Goal: Transaction & Acquisition: Purchase product/service

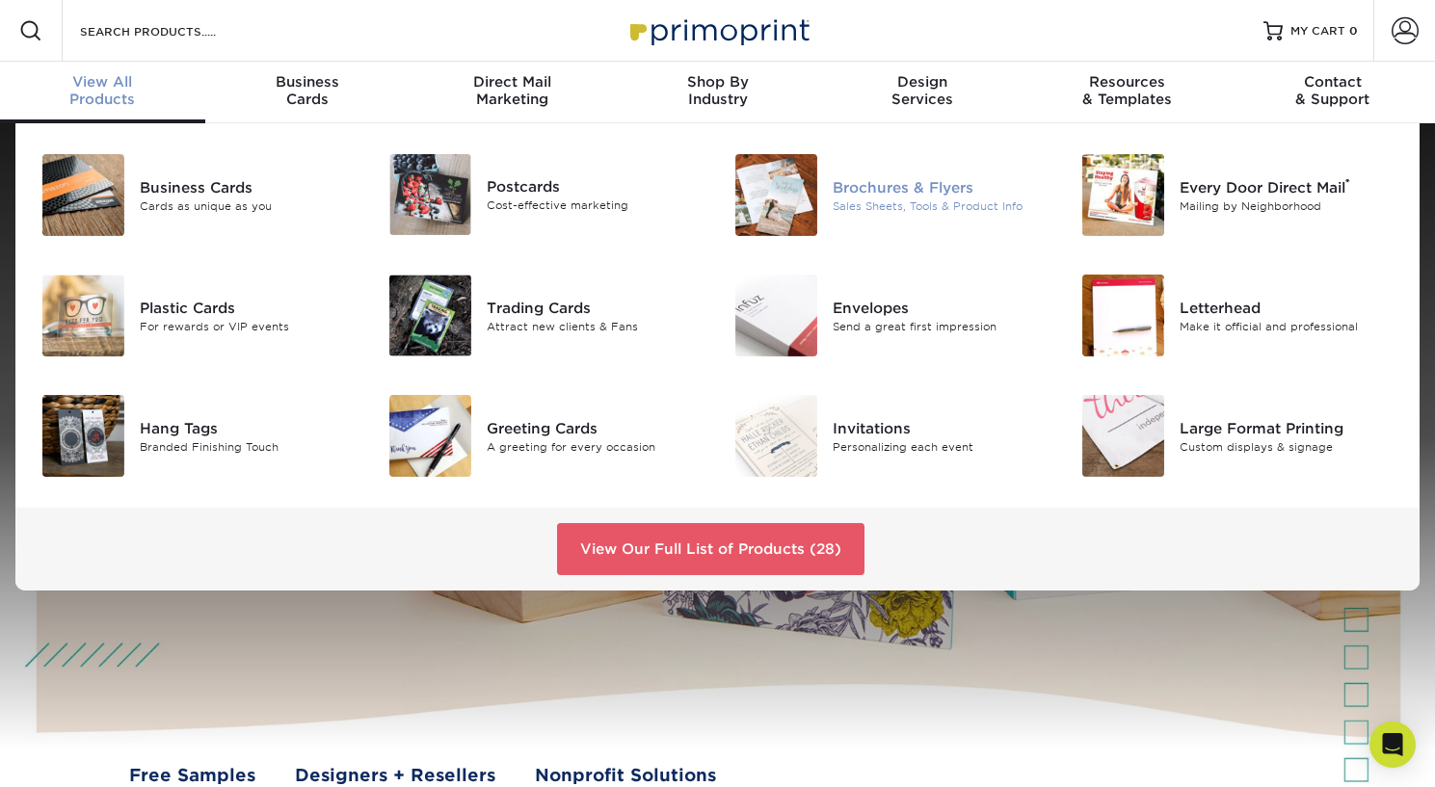
click at [887, 183] on div "Brochures & Flyers" at bounding box center [940, 186] width 217 height 21
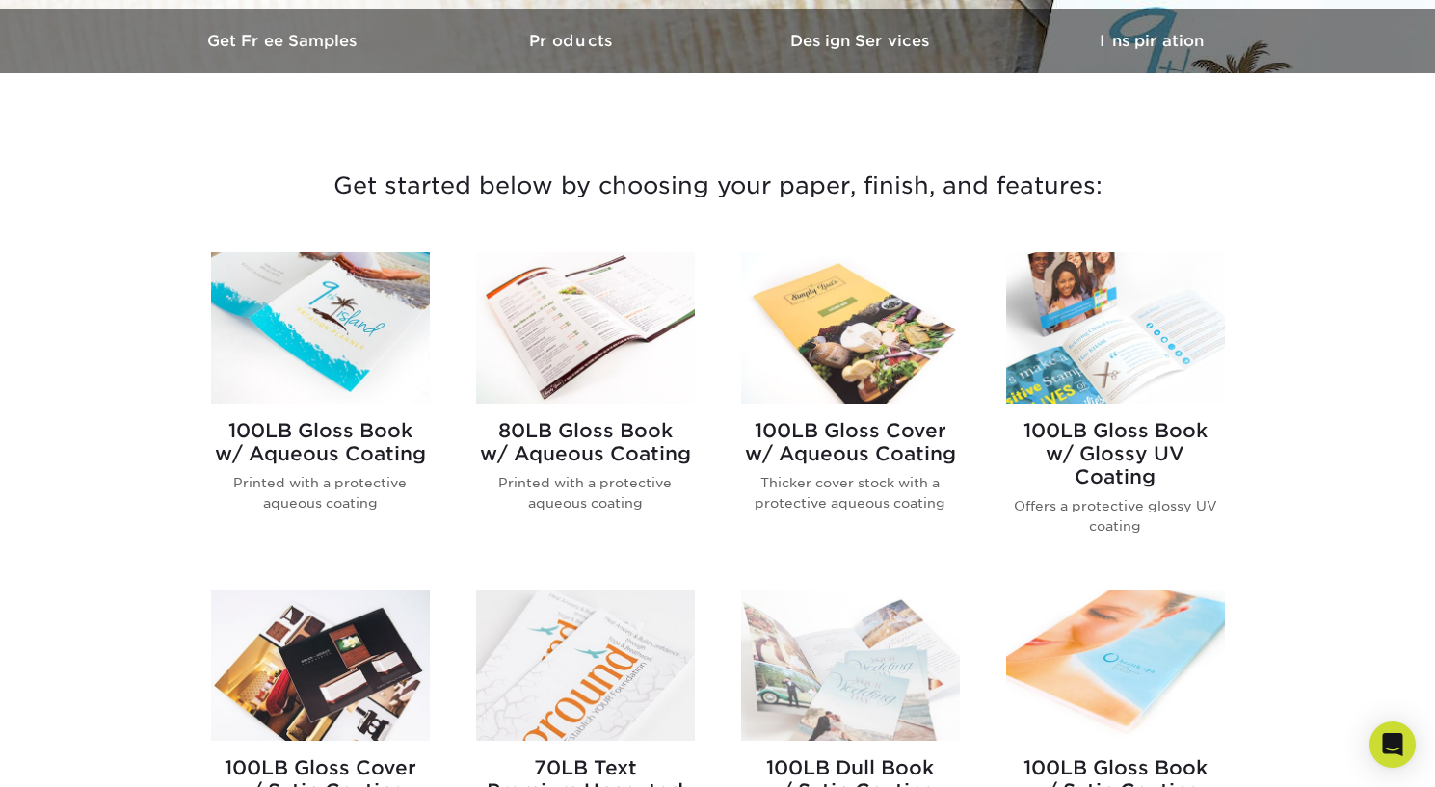
scroll to position [593, 0]
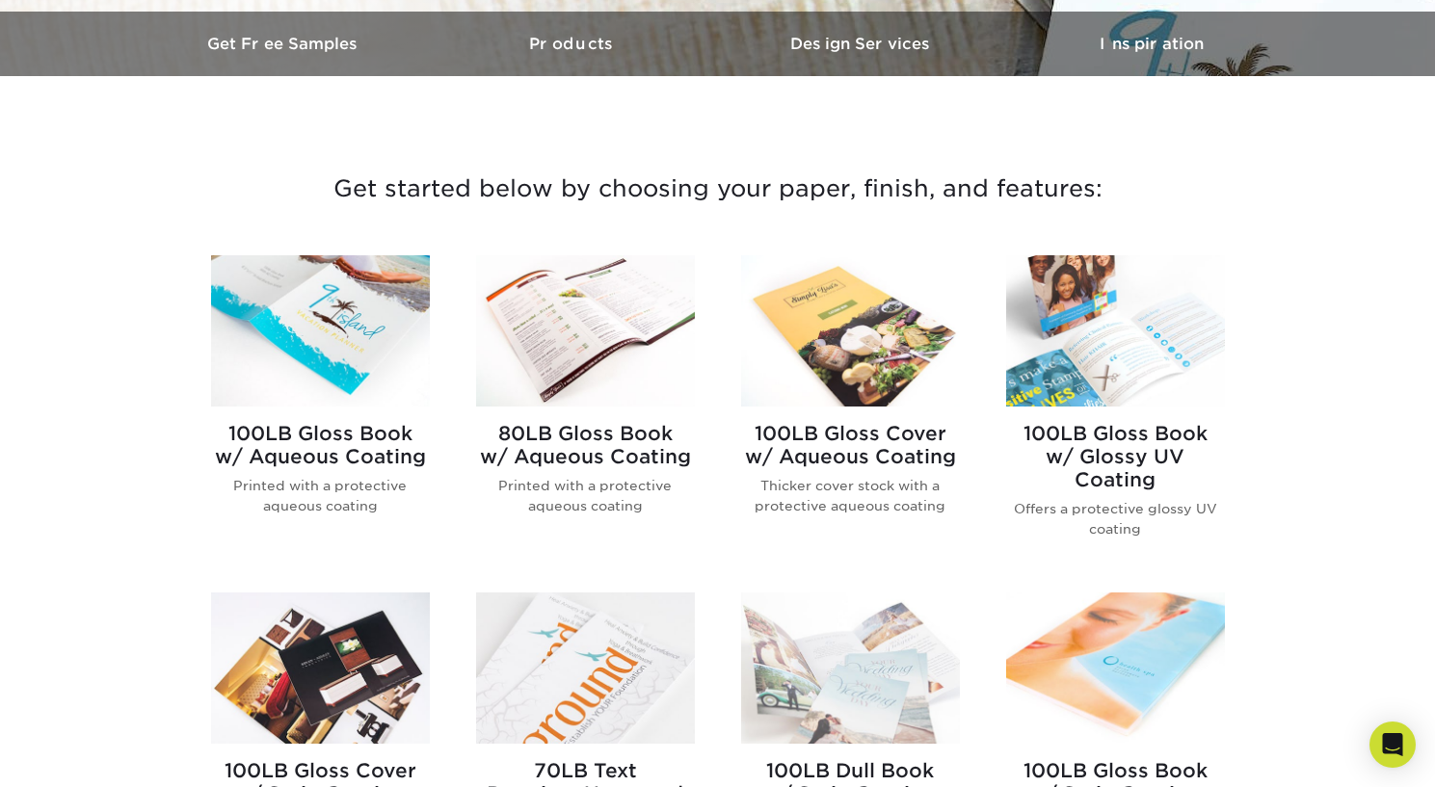
click at [293, 298] on img at bounding box center [320, 330] width 219 height 151
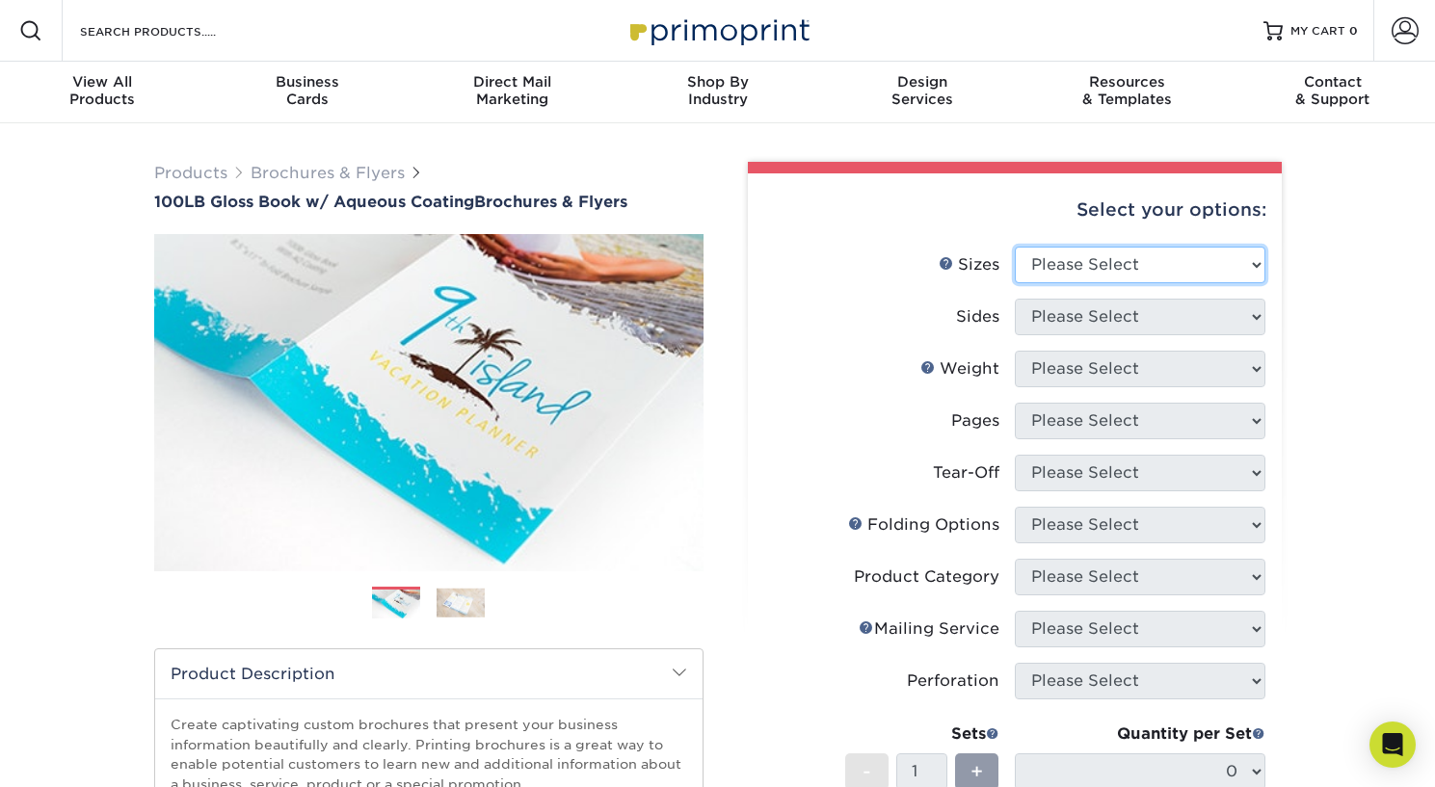
click at [1256, 259] on select "Please Select 3.5" x 8.5" 3.5" x 11" 3.67" x 8.5" 4" x 6" 4" x 8.5" 4" x 9" 4" …" at bounding box center [1139, 265] width 250 height 37
click at [1241, 263] on select "Please Select 3.5" x 8.5" 3.5" x 11" 3.67" x 8.5" 4" x 6" 4" x 8.5" 4" x 9" 4" …" at bounding box center [1139, 265] width 250 height 37
select select "8.50x11.00"
click at [1014, 247] on select "Please Select 3.5" x 8.5" 3.5" x 11" 3.67" x 8.5" 4" x 6" 4" x 8.5" 4" x 9" 4" …" at bounding box center [1139, 265] width 250 height 37
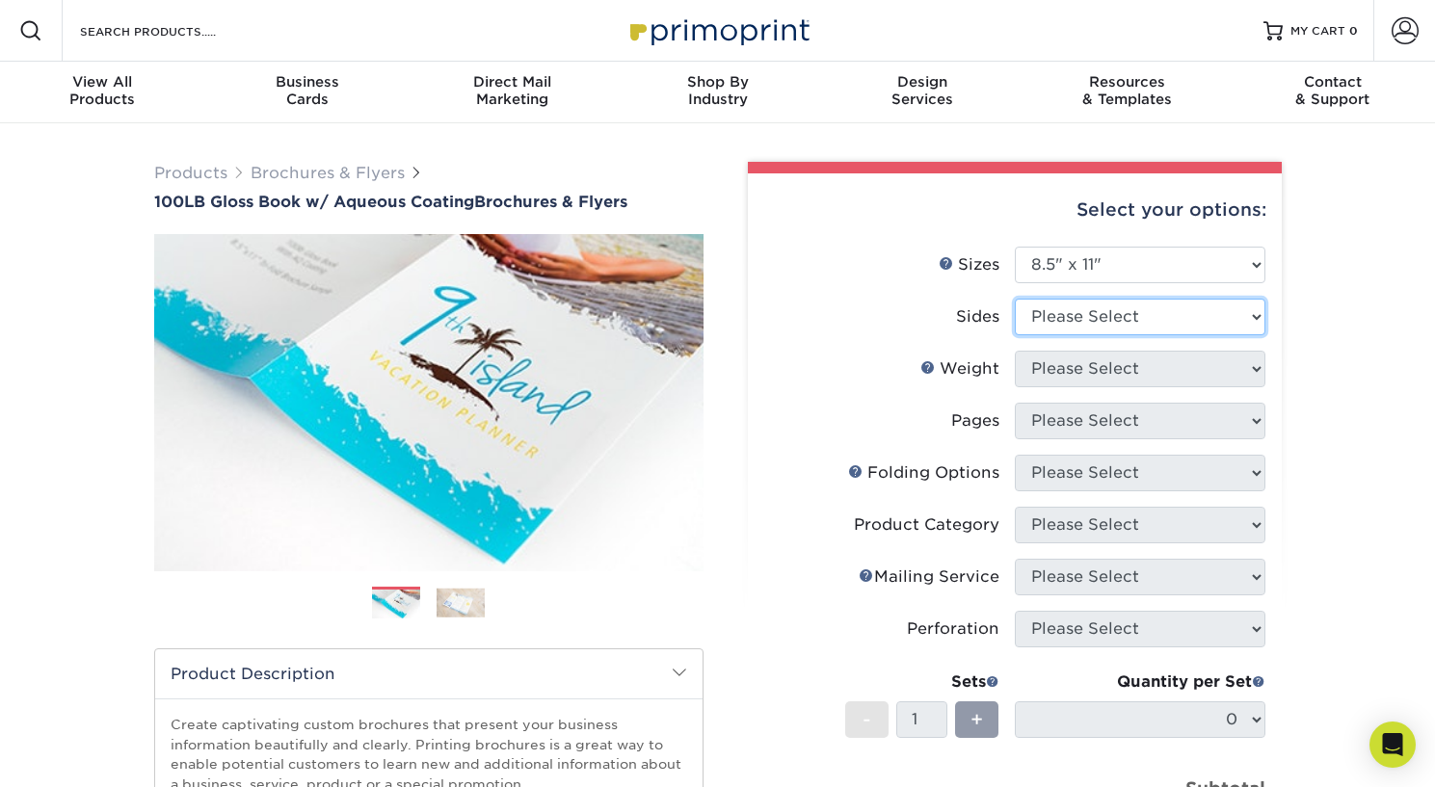
click at [1234, 307] on select "Please Select Print Both Sides Print Front Only" at bounding box center [1139, 317] width 250 height 37
select select "13abbda7-1d64-4f25-8bb2-c179b224825d"
click at [1014, 299] on select "Please Select Print Both Sides Print Front Only" at bounding box center [1139, 317] width 250 height 37
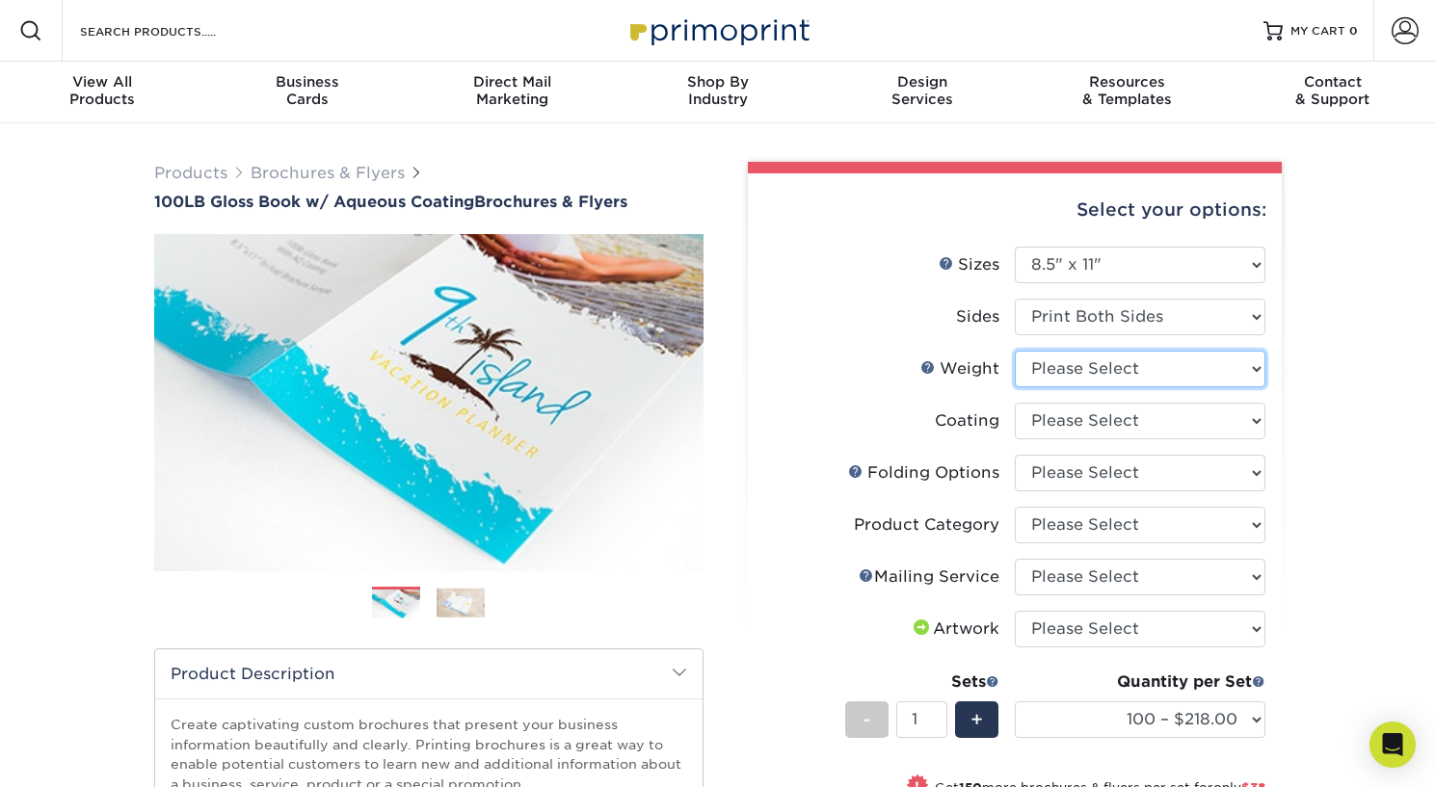
click at [1236, 369] on select "Please Select 100LB" at bounding box center [1139, 369] width 250 height 37
select select "100LB"
click at [1014, 351] on select "Please Select 100LB" at bounding box center [1139, 369] width 250 height 37
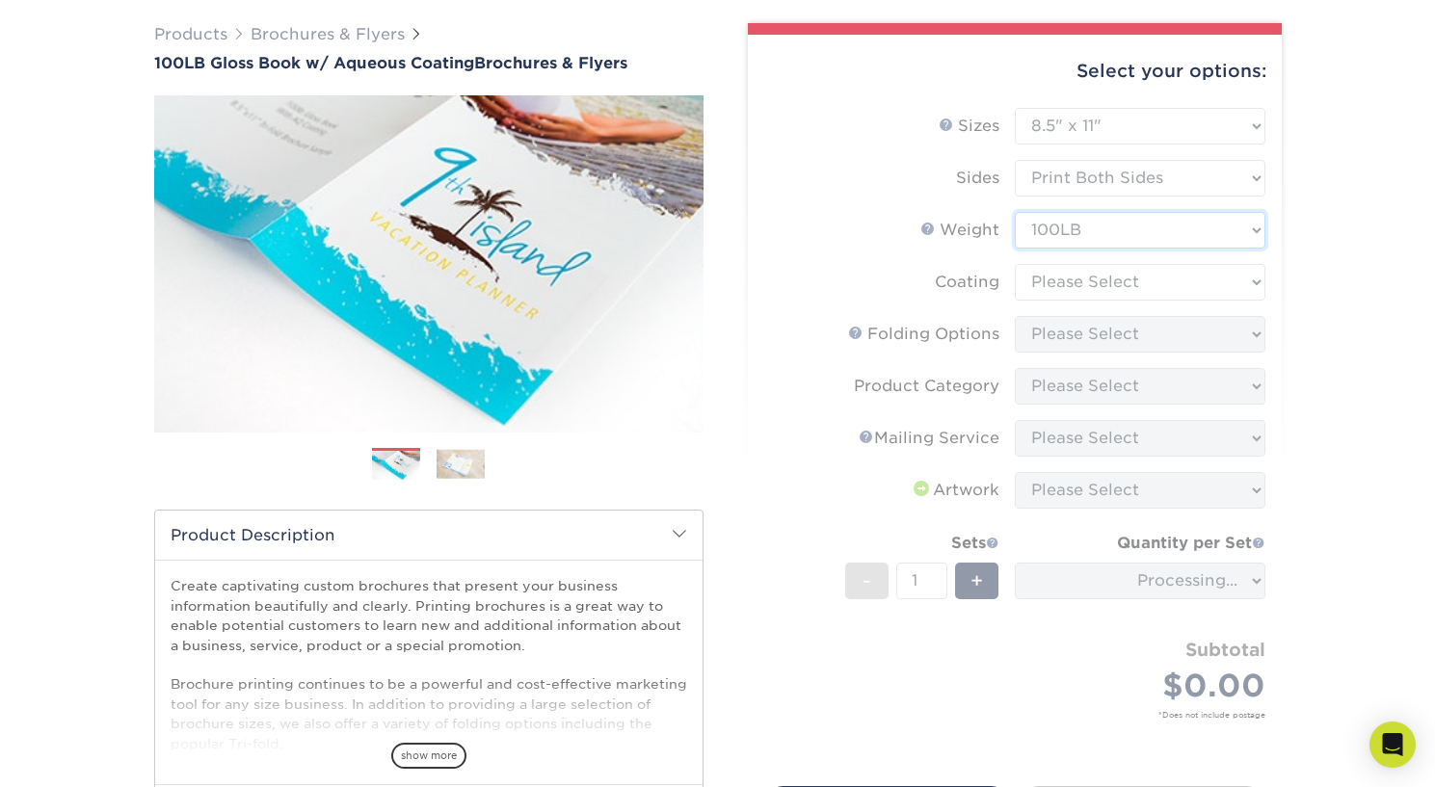
scroll to position [138, 0]
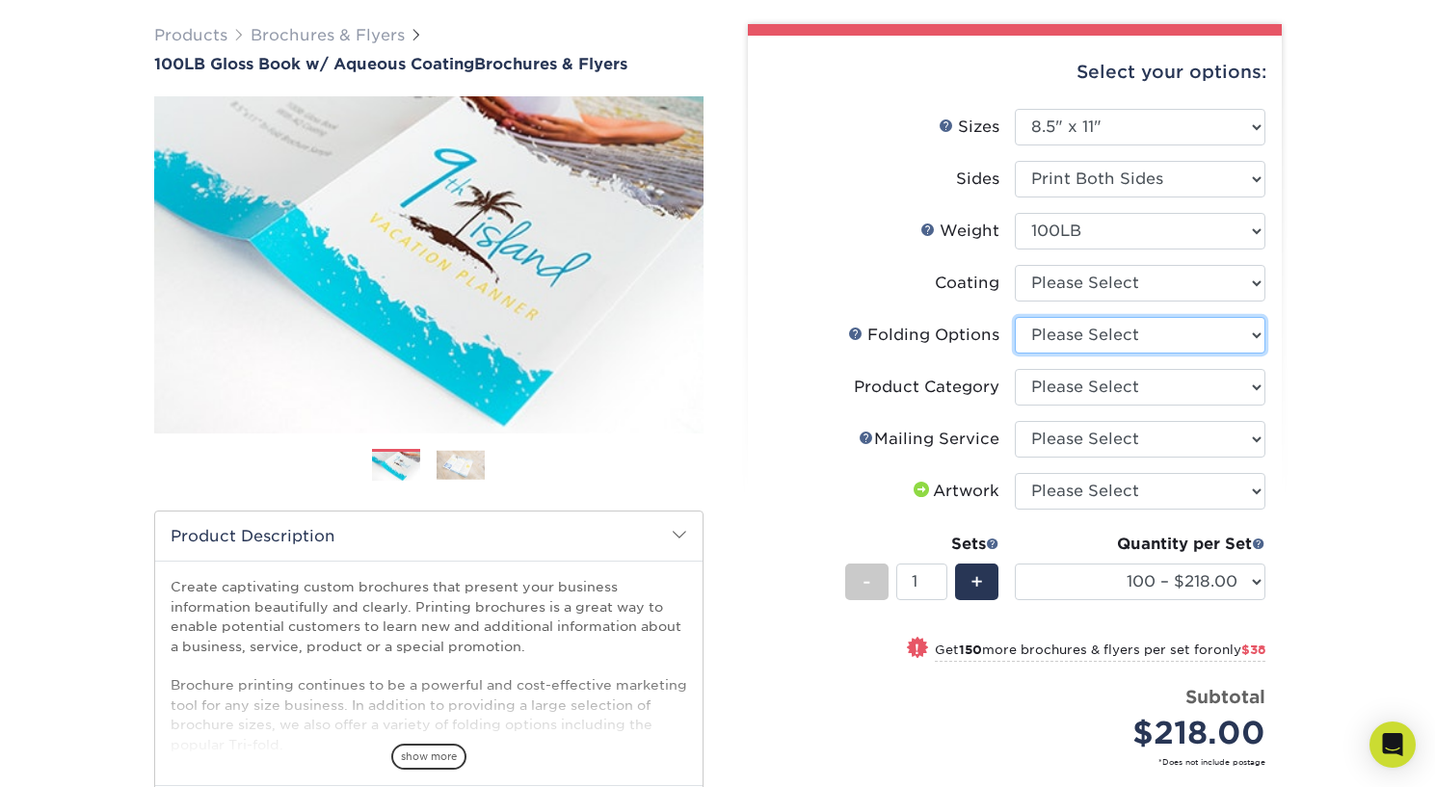
click at [1240, 333] on select "Please Select FLAT - No Folding Accordion Fold Half-Fold (Vertical) Half-Fold (…" at bounding box center [1139, 335] width 250 height 37
select select "309d6136-ab60-468f-a140-45a5ba21578e"
click at [1014, 317] on select "Please Select FLAT - No Folding Accordion Fold Half-Fold (Vertical) Half-Fold (…" at bounding box center [1139, 335] width 250 height 37
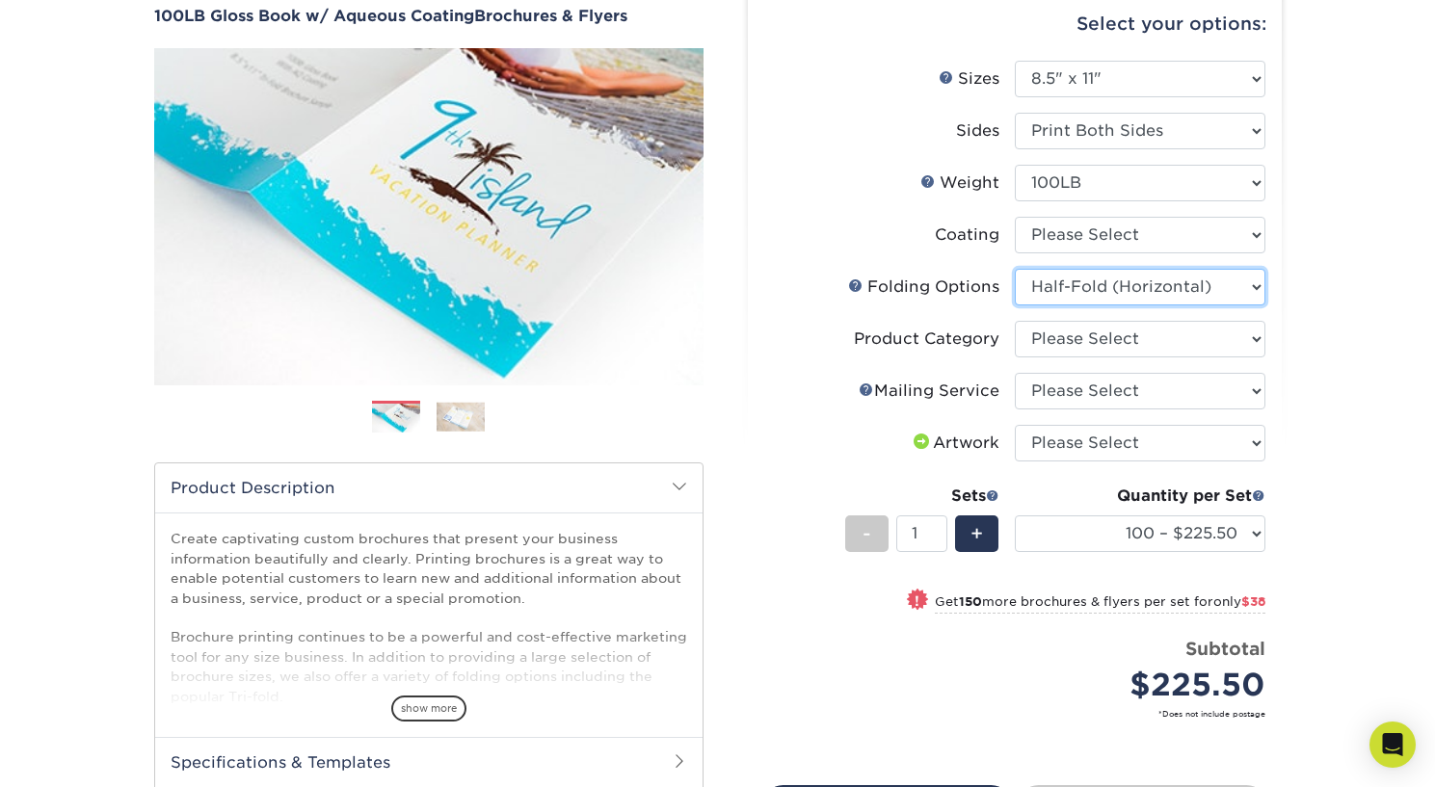
scroll to position [56, 0]
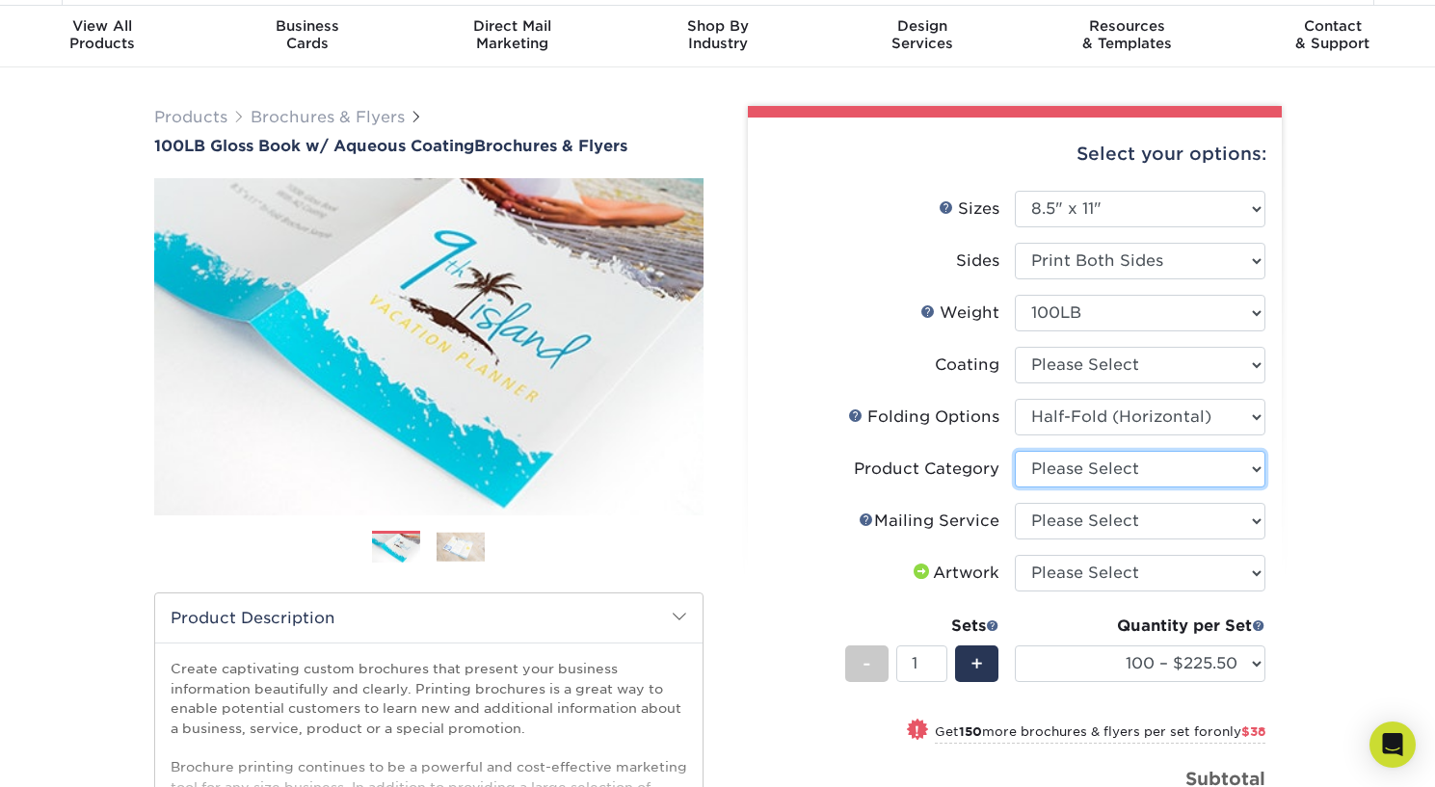
click at [1233, 470] on select "Please Select Flyers and Brochures" at bounding box center [1139, 469] width 250 height 37
select select "1a668080-6b7c-4174-b399-2c3833b27ef4"
click at [1014, 451] on select "Please Select Flyers and Brochures" at bounding box center [1139, 469] width 250 height 37
click at [1215, 514] on select "Please Select No Direct Mailing Service No, I will mail/stamp/imprint Direct Ma…" at bounding box center [1139, 521] width 250 height 37
select select "3e5e9bdd-d78a-4c28-a41d-fe1407925ca6"
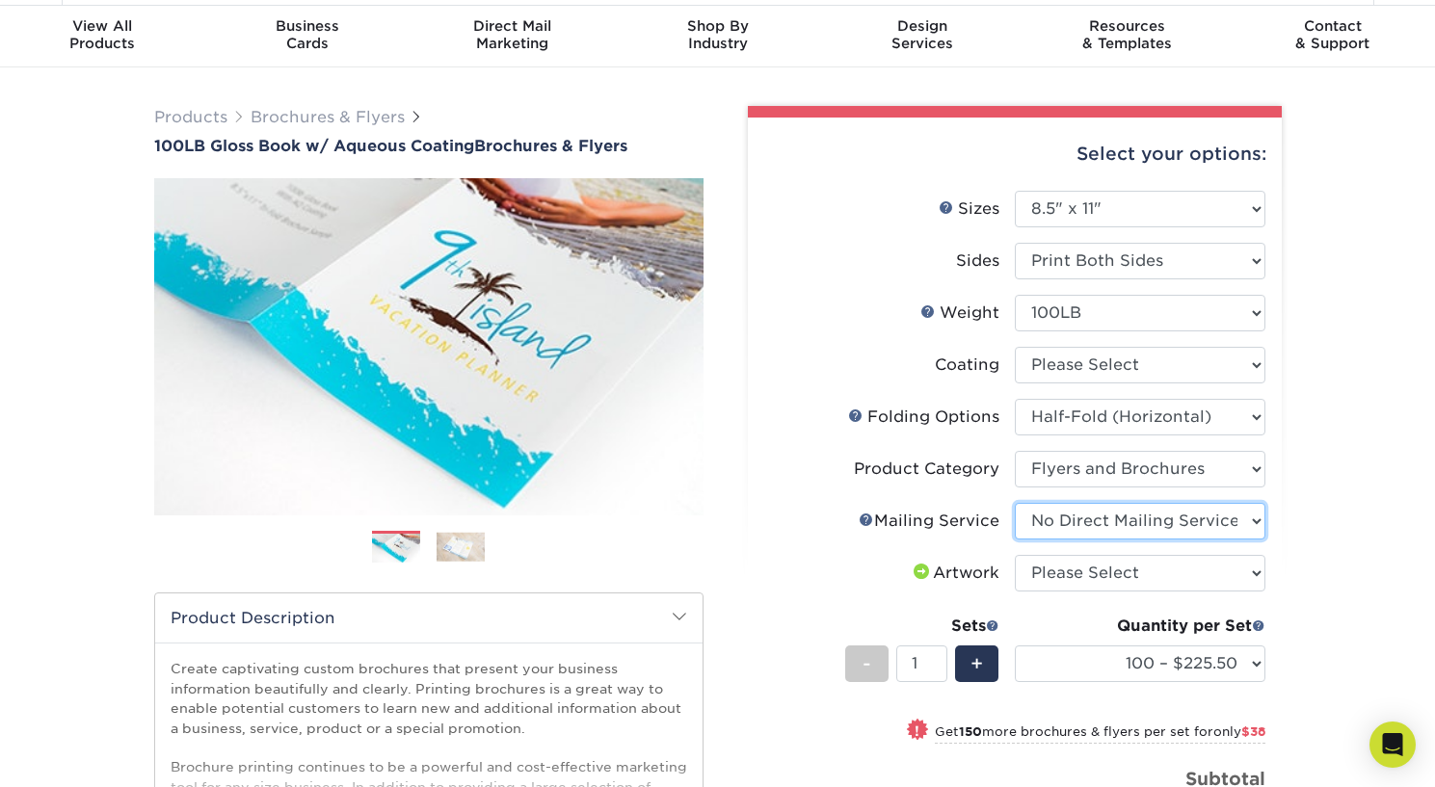
click at [1014, 503] on select "Please Select No Direct Mailing Service No, I will mail/stamp/imprint Direct Ma…" at bounding box center [1139, 521] width 250 height 37
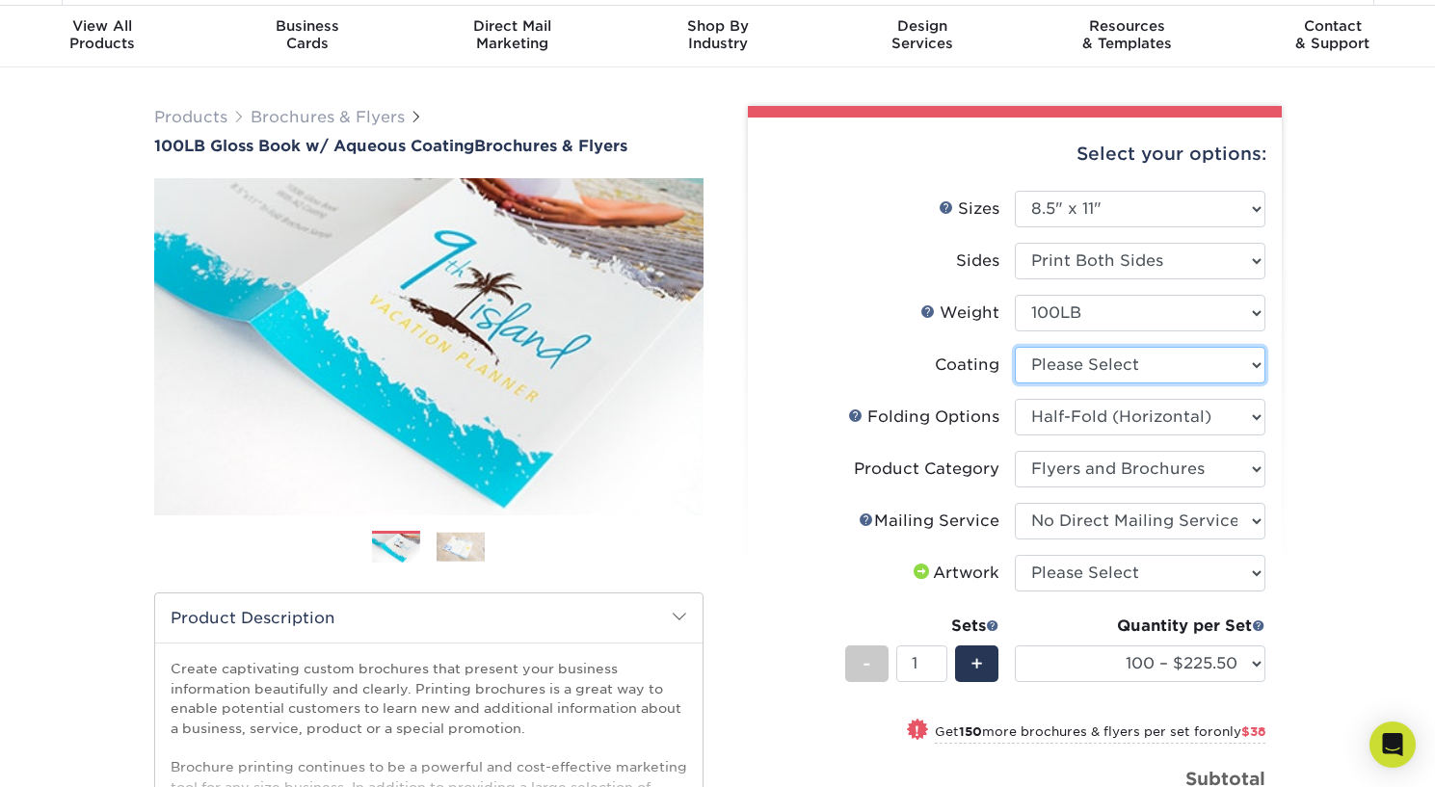
click at [1170, 364] on select at bounding box center [1139, 365] width 250 height 37
select select "d41dab50-ff65-4f4f-bb17-2afe4d36ae33"
click at [1014, 347] on select at bounding box center [1139, 365] width 250 height 37
select select "-1"
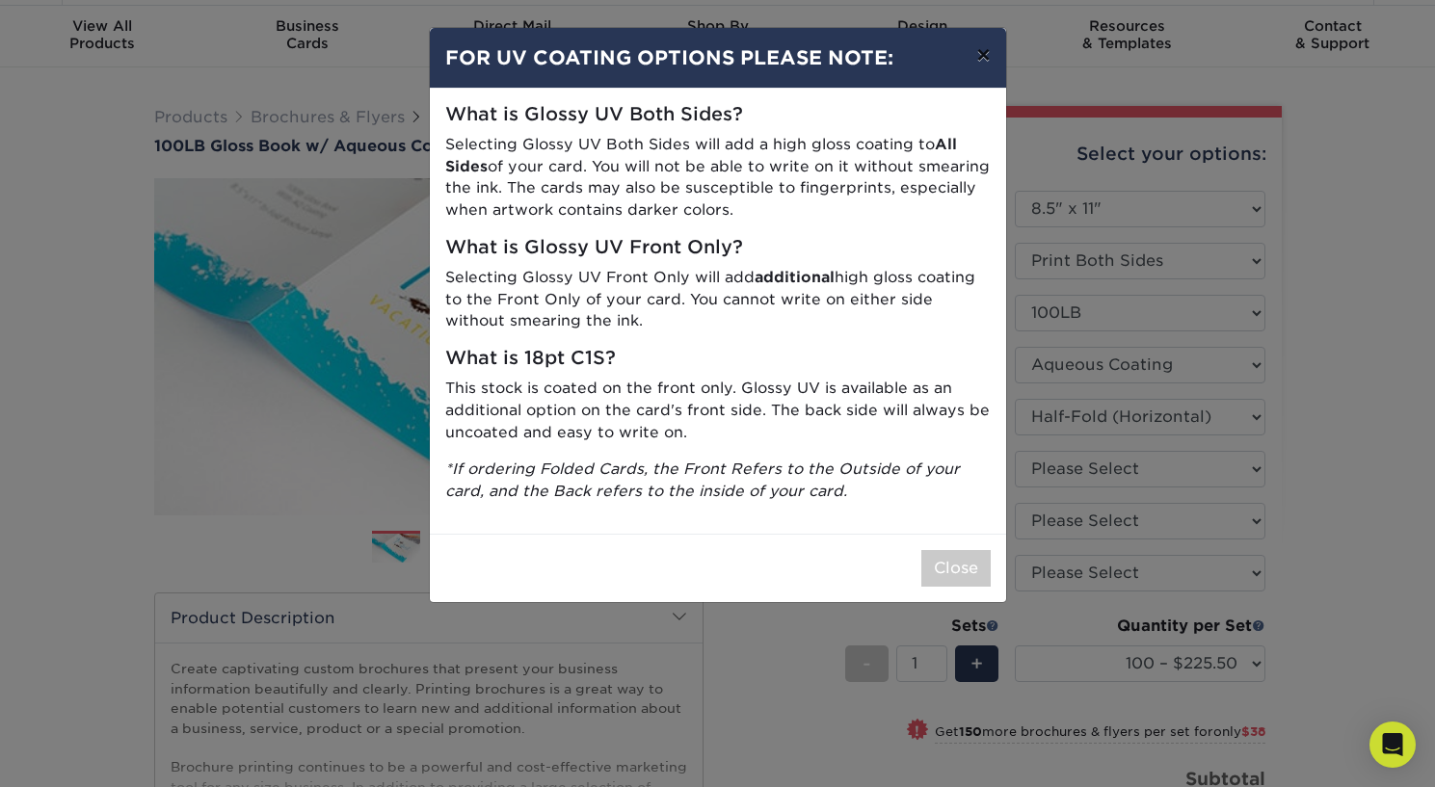
click at [989, 56] on button "×" at bounding box center [983, 55] width 44 height 54
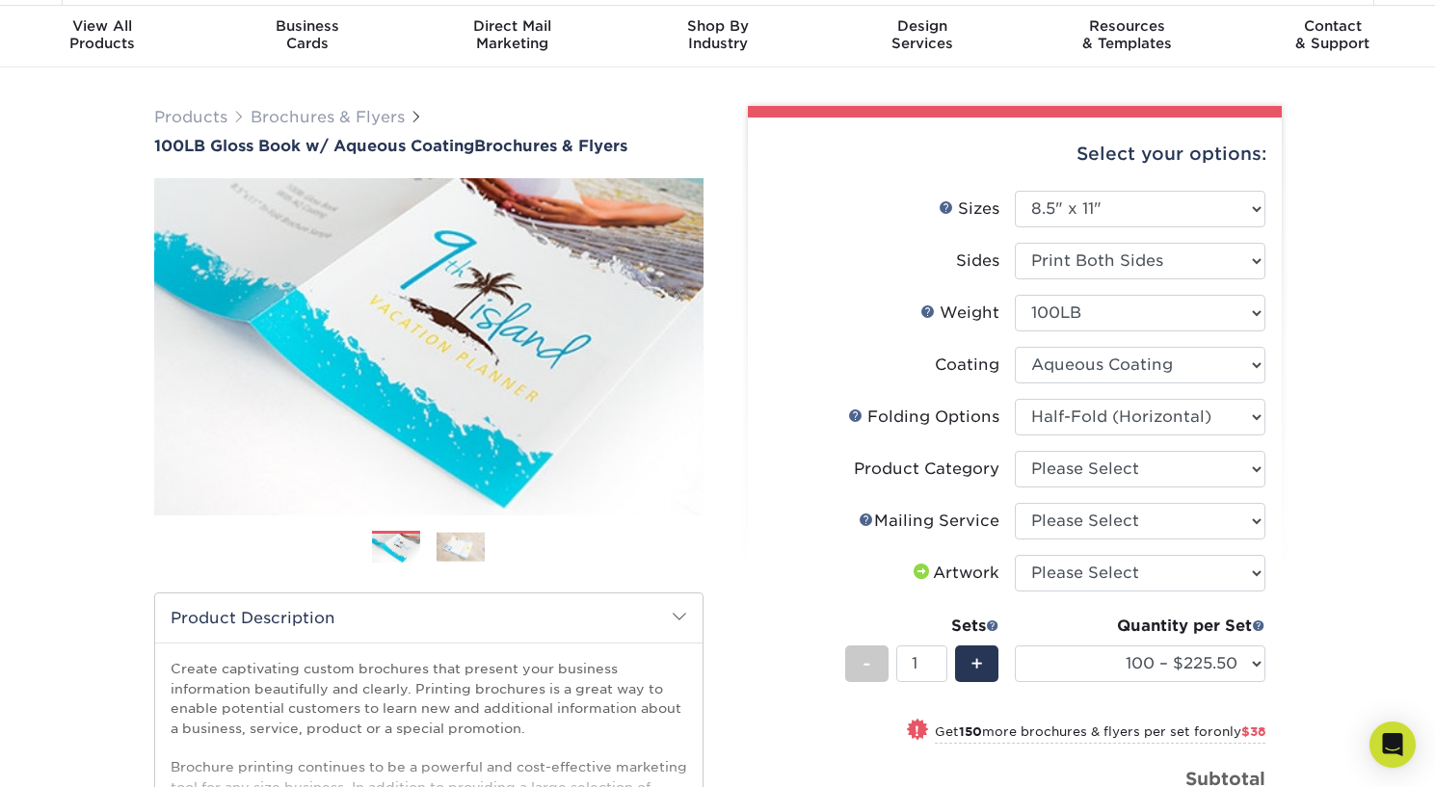
click at [1354, 563] on div "Products Brochures & Flyers 100LB Gloss Book w/ Aqueous Coating Brochures & Fly…" at bounding box center [717, 603] width 1435 height 1072
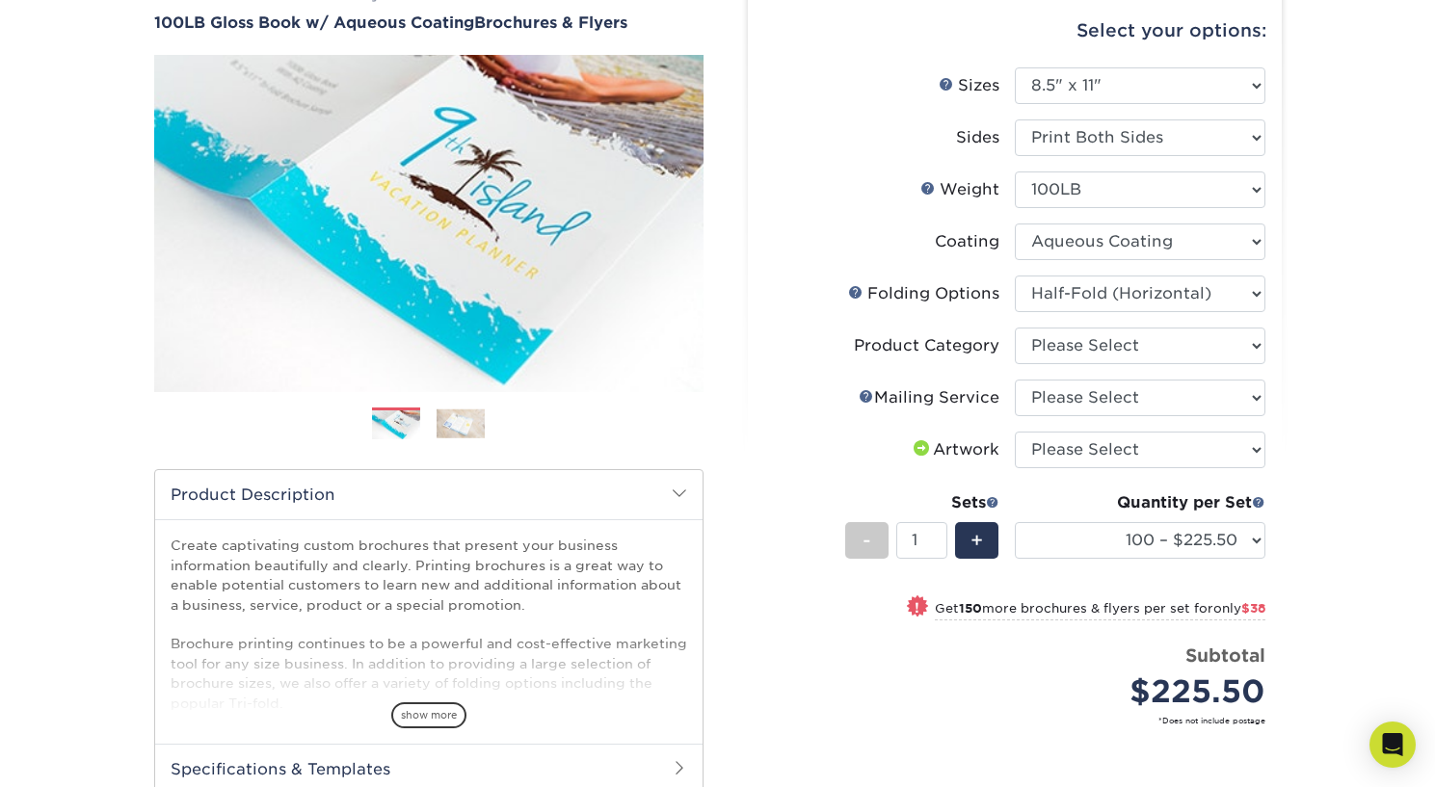
scroll to position [190, 0]
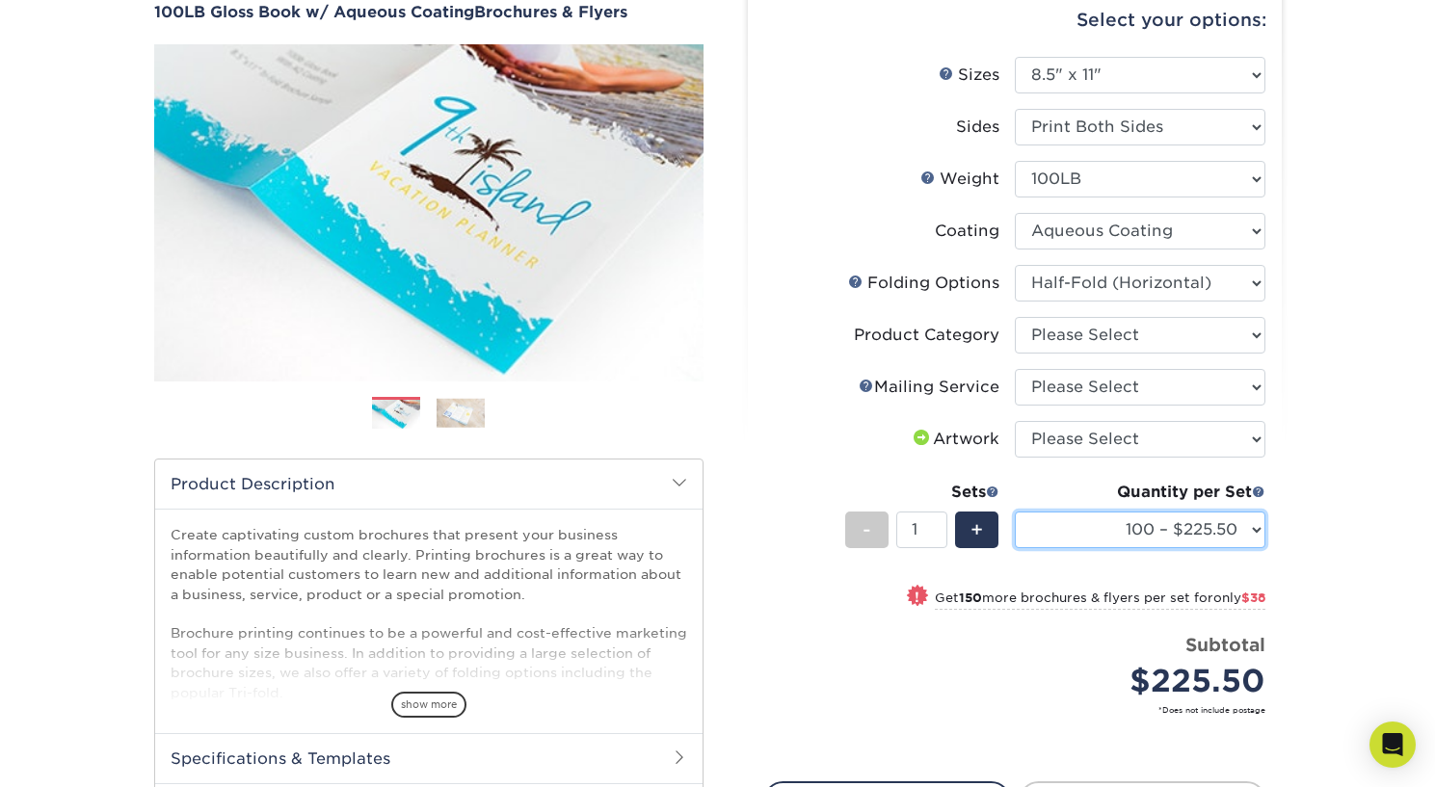
click at [1251, 531] on select "100 – $225.50 250 – $263.50 500 – $279.00 1000 – $322.75 2000 – $405.75 2500 – …" at bounding box center [1139, 530] width 250 height 37
click at [1014, 512] on select "100 – $225.50 250 – $263.50 500 – $279.00 1000 – $322.75 2000 – $405.75 2500 – …" at bounding box center [1139, 530] width 250 height 37
click at [1326, 571] on div "Products Brochures & Flyers 100LB Gloss Book w/ Aqueous Coating Brochures & Fly…" at bounding box center [717, 470] width 1435 height 1072
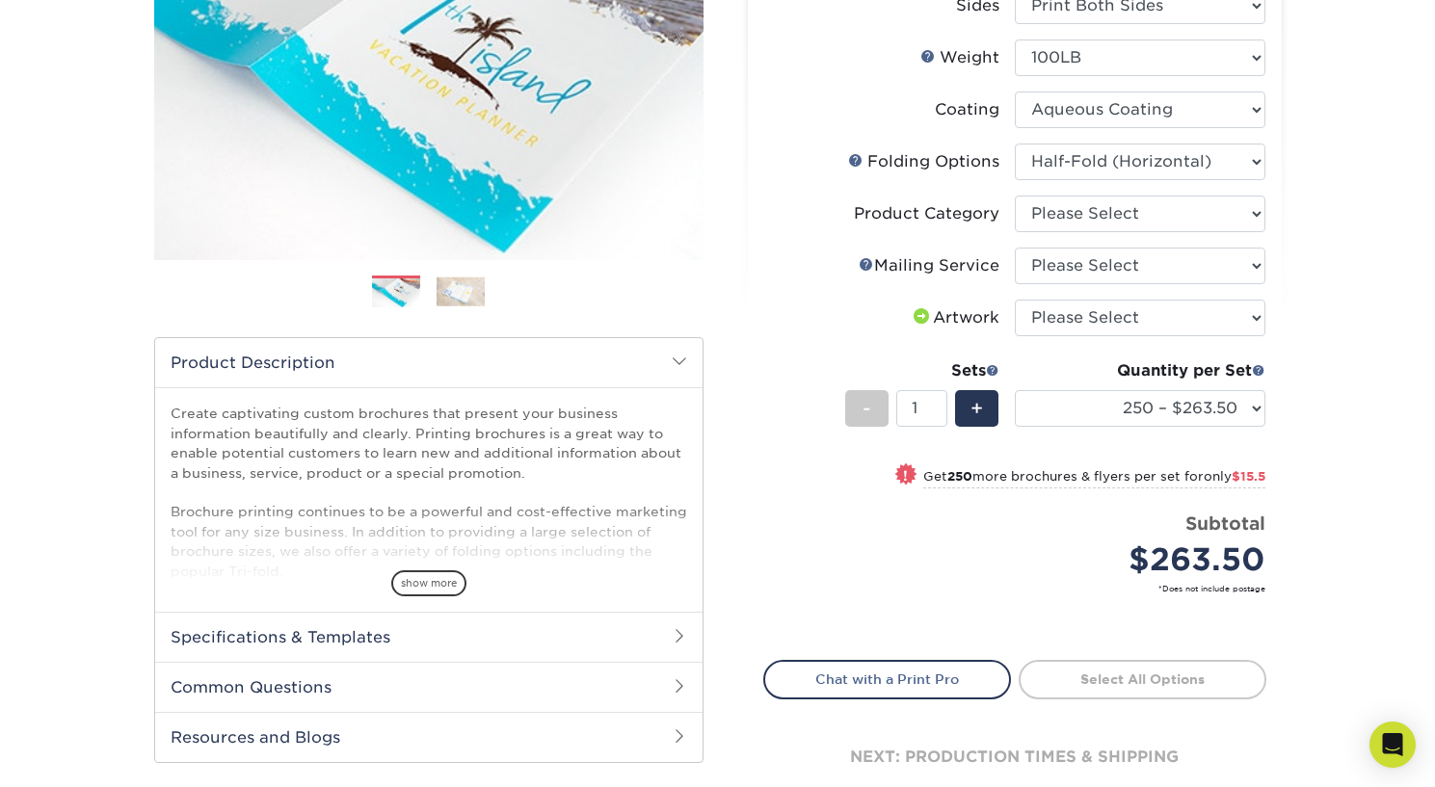
scroll to position [326, 0]
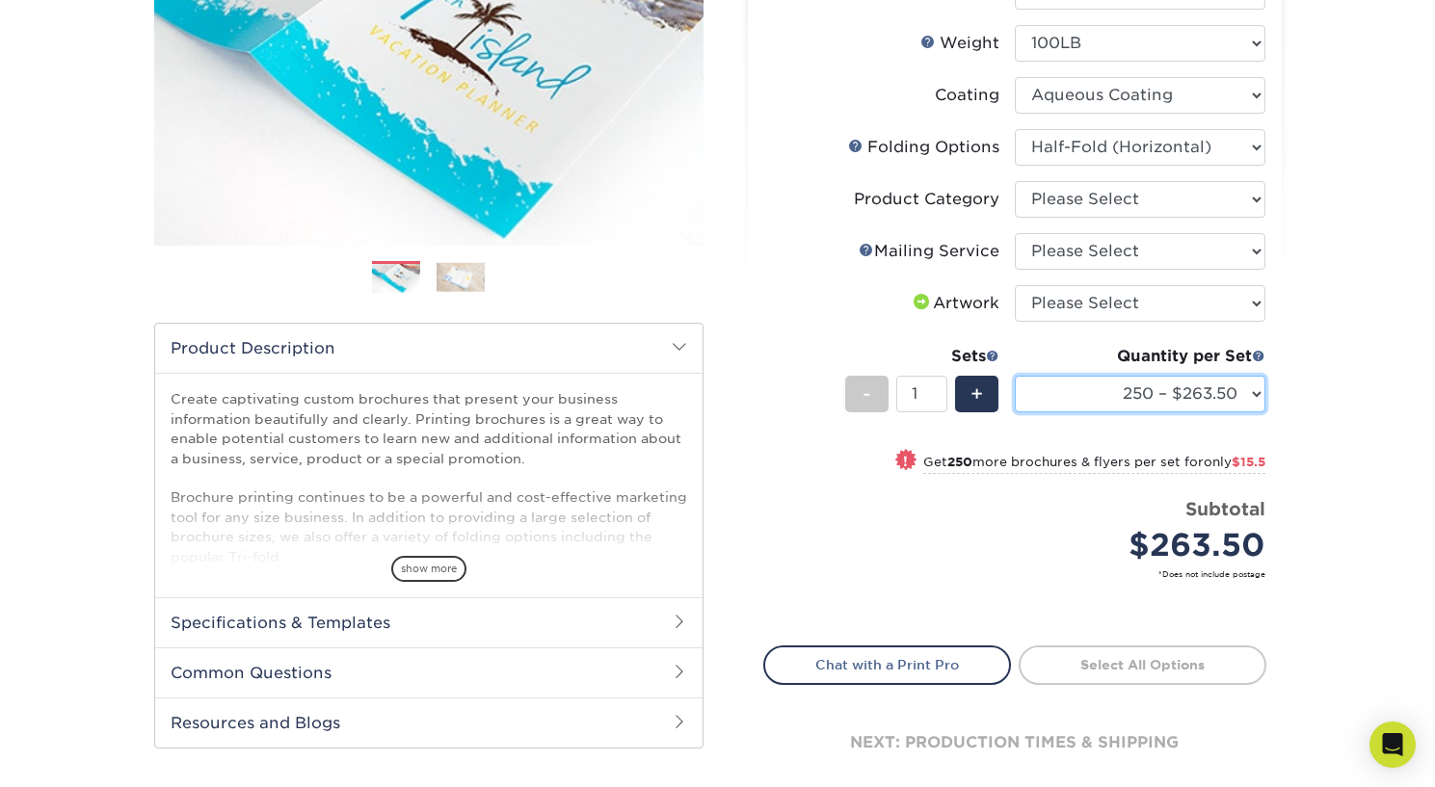
click at [1247, 389] on select "100 – $225.50 250 – $263.50 500 – $279.00 1000 – $322.75 2000 – $405.75 2500 – …" at bounding box center [1139, 394] width 250 height 37
select select "500 – $279.00"
click at [1014, 376] on select "100 – $225.50 250 – $263.50 500 – $279.00 1000 – $322.75 2000 – $405.75 2500 – …" at bounding box center [1139, 394] width 250 height 37
click at [1302, 471] on div "Products Brochures & Flyers 100LB Gloss Book w/ Aqueous Coating Brochures & Fly…" at bounding box center [717, 334] width 1435 height 1072
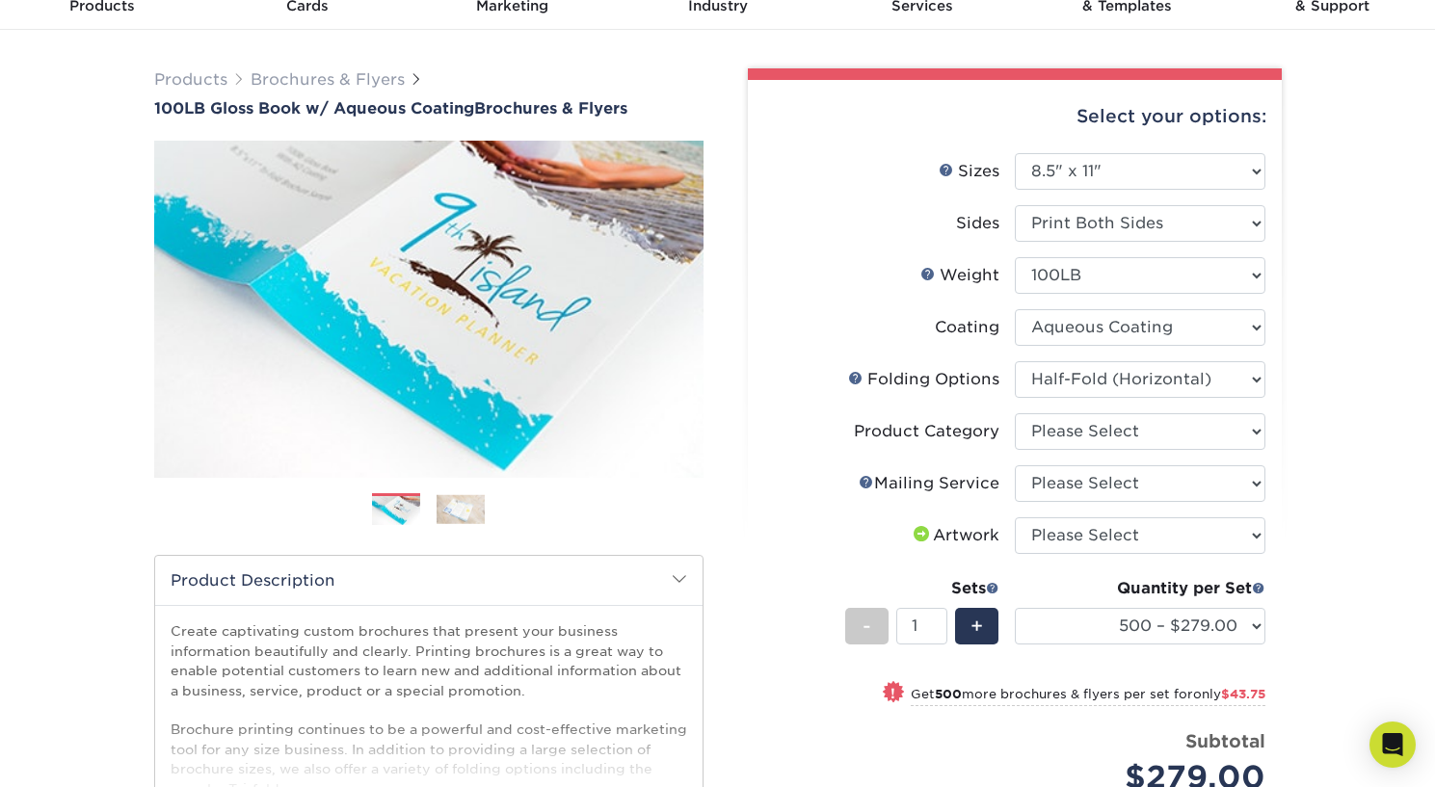
scroll to position [0, 0]
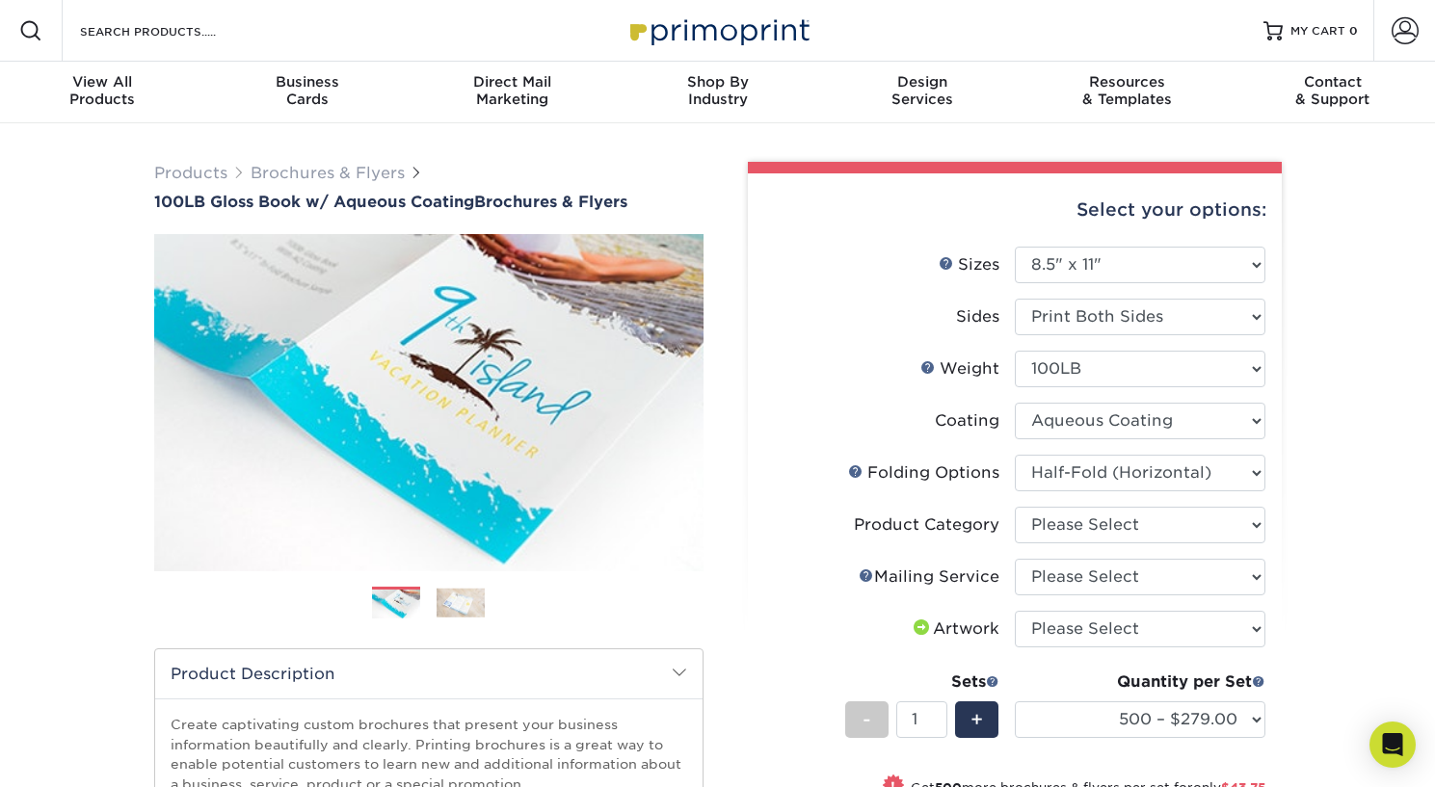
click at [1302, 471] on div "Products Brochures & Flyers 100LB Gloss Book w/ Aqueous Coating Brochures & Fly…" at bounding box center [717, 659] width 1435 height 1072
